Goal: Task Accomplishment & Management: Use online tool/utility

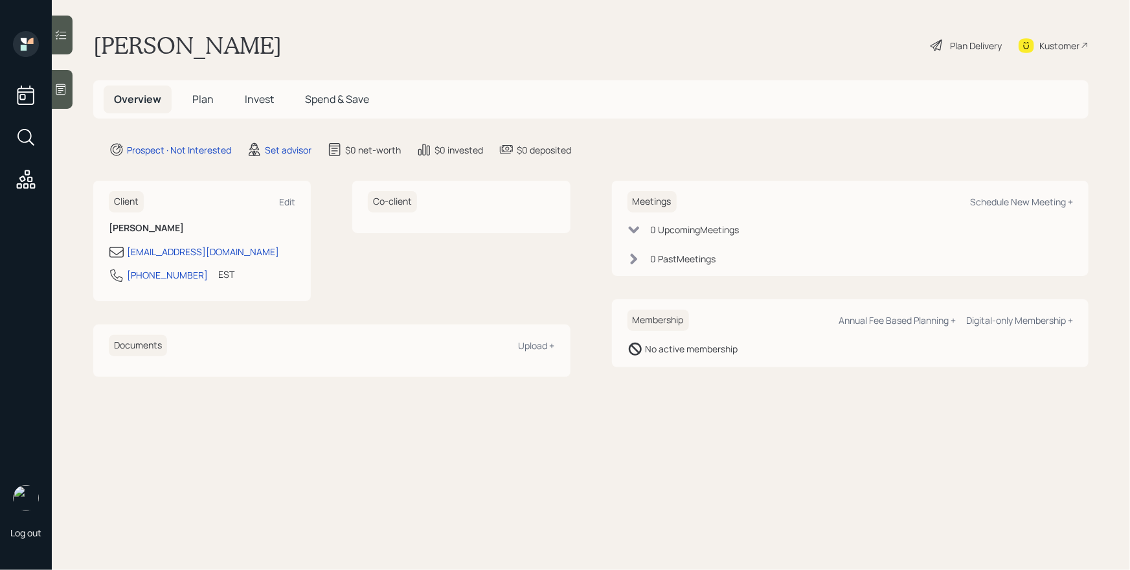
click at [65, 95] on icon at bounding box center [60, 89] width 13 height 13
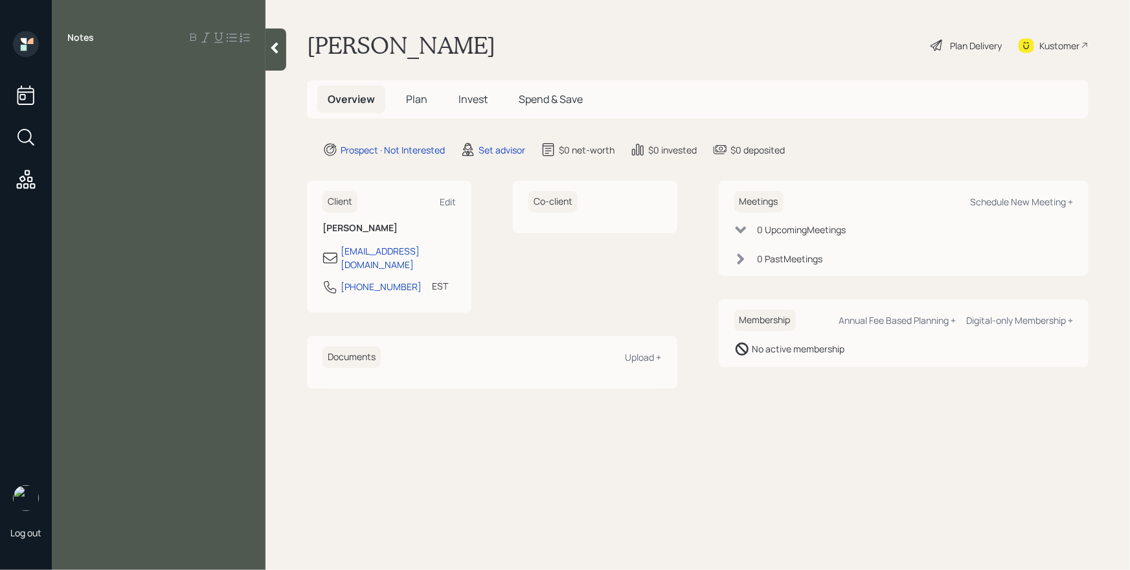
click at [190, 304] on div "Notes" at bounding box center [159, 292] width 214 height 523
click at [106, 168] on div "Notes" at bounding box center [159, 292] width 214 height 523
click at [65, 73] on div at bounding box center [159, 67] width 214 height 14
click at [84, 61] on div at bounding box center [158, 67] width 183 height 14
click at [169, 65] on div "Retired since '88" at bounding box center [158, 67] width 183 height 14
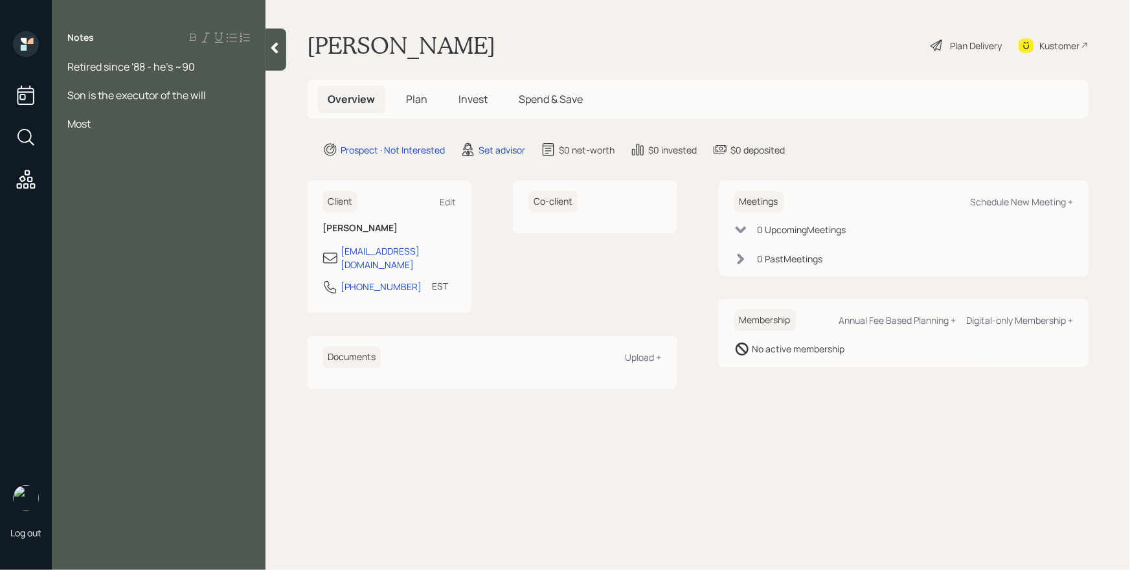
click at [103, 126] on div "Most" at bounding box center [158, 124] width 183 height 14
drag, startPoint x: 212, startPoint y: 141, endPoint x: 51, endPoint y: 138, distance: 161.9
click at [51, 138] on div "Log out Notes Retired since '88 - he's ~90 Son is the executor of the will Most…" at bounding box center [565, 285] width 1130 height 570
click at [133, 80] on div at bounding box center [158, 81] width 183 height 14
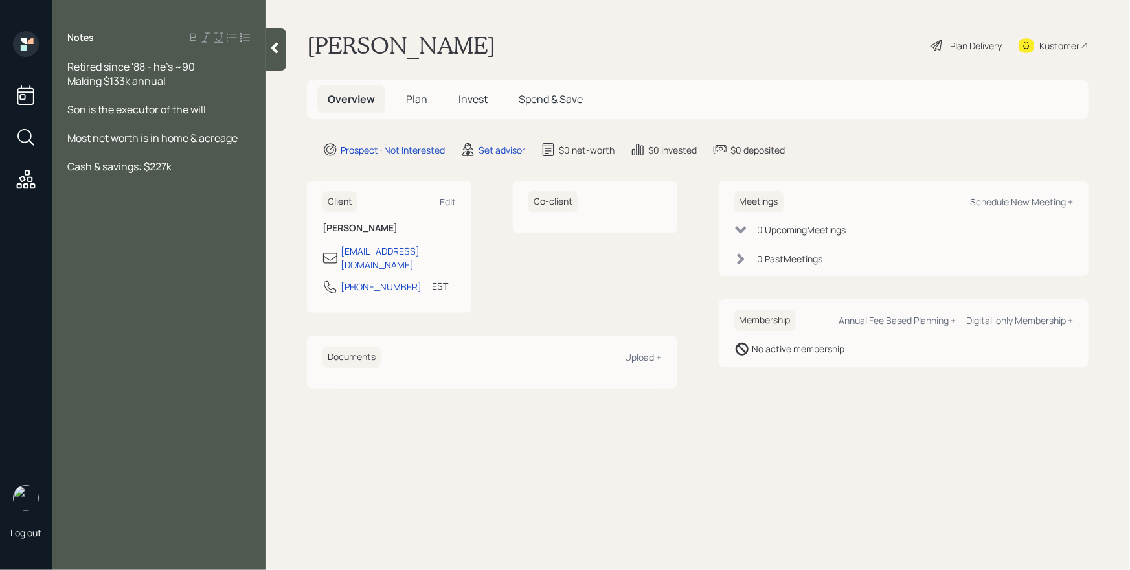
drag, startPoint x: 182, startPoint y: 168, endPoint x: 71, endPoint y: 168, distance: 111.4
click at [71, 168] on div "Cash & savings: $227k" at bounding box center [158, 166] width 183 height 14
click at [107, 168] on span "Cash & savings: $227k" at bounding box center [119, 166] width 104 height 14
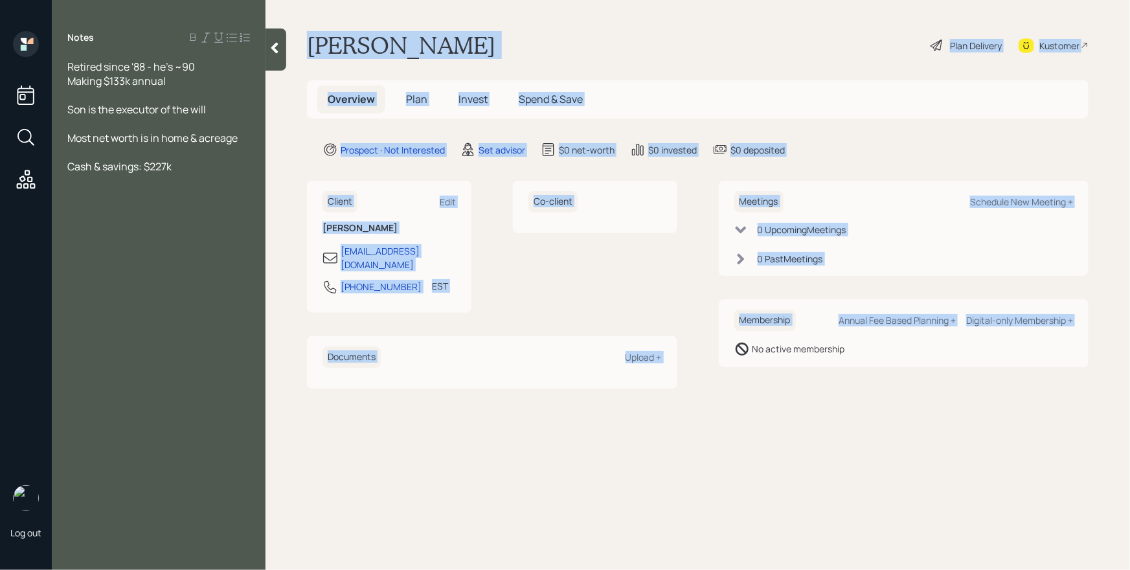
drag, startPoint x: 307, startPoint y: 46, endPoint x: 763, endPoint y: 400, distance: 577.0
click at [762, 400] on main "[PERSON_NAME] Plan Delivery Kustomer Overview Plan Invest Spend & Save Prospect…" at bounding box center [698, 285] width 865 height 570
click at [763, 400] on main "[PERSON_NAME] Plan Delivery Kustomer Overview Plan Invest Spend & Save Prospect…" at bounding box center [698, 285] width 865 height 570
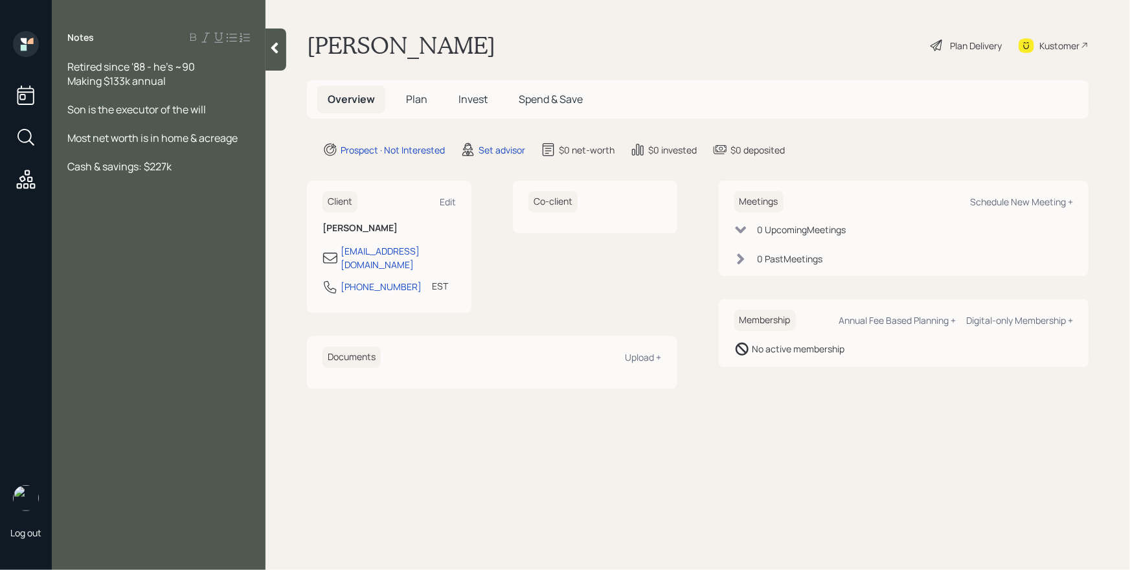
click at [194, 174] on div "Cash & savings: $227k" at bounding box center [158, 166] width 183 height 14
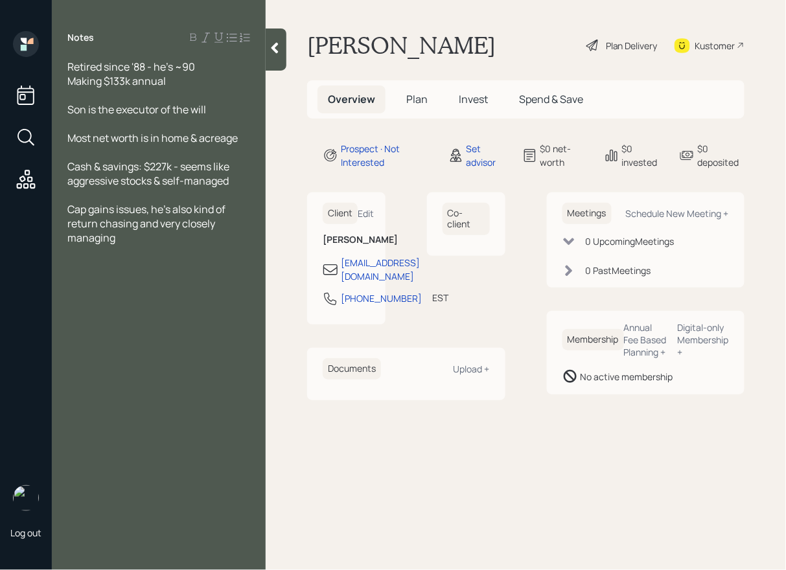
click at [267, 44] on div at bounding box center [276, 49] width 21 height 42
